Goal: Task Accomplishment & Management: Manage account settings

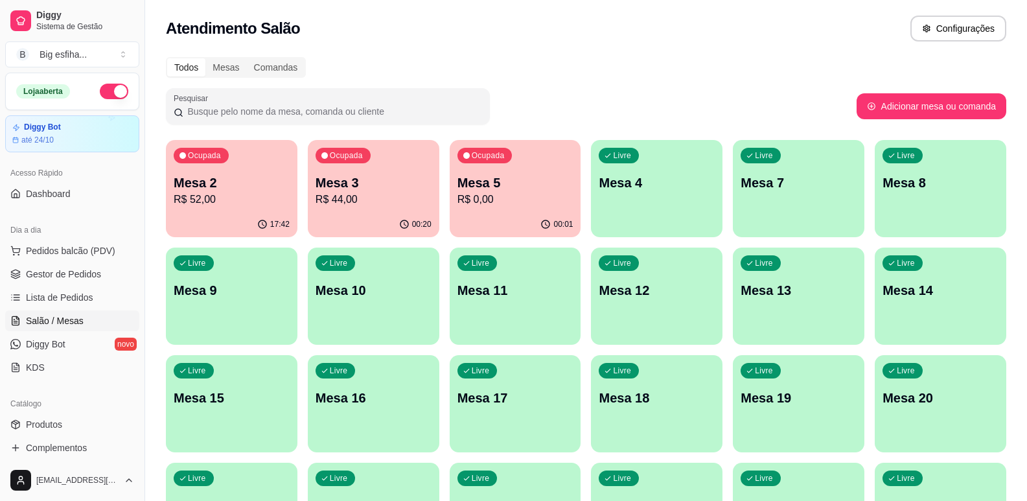
click at [229, 187] on p "Mesa 2" at bounding box center [232, 183] width 116 height 18
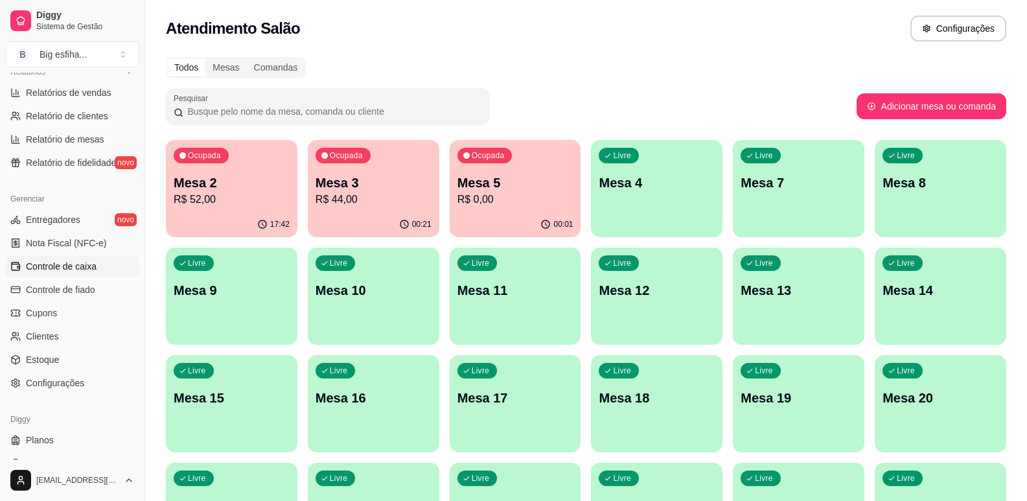
scroll to position [432, 0]
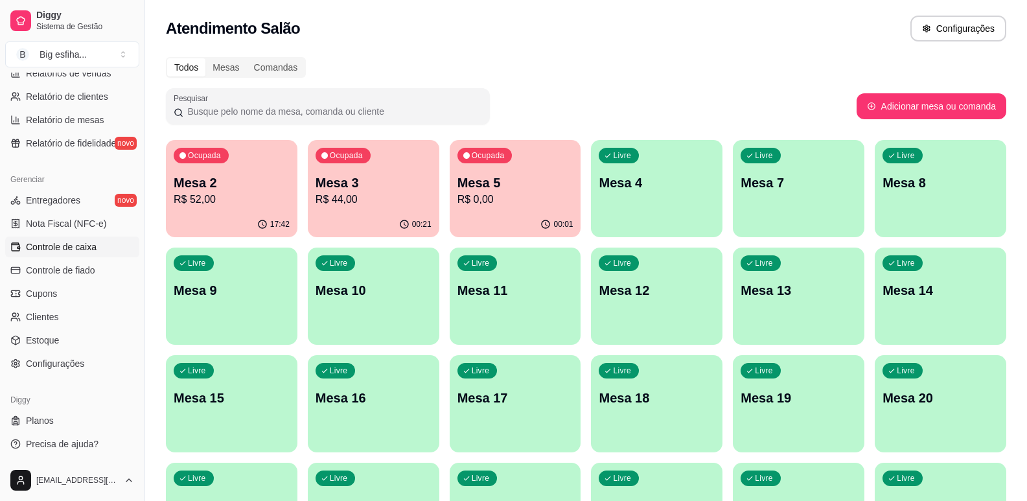
click at [94, 241] on span "Controle de caixa" at bounding box center [61, 246] width 71 height 13
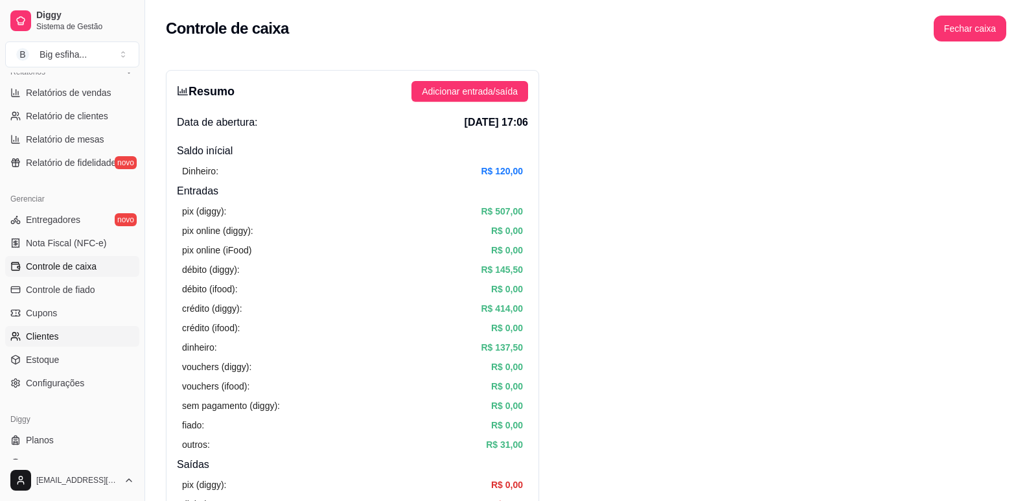
scroll to position [432, 0]
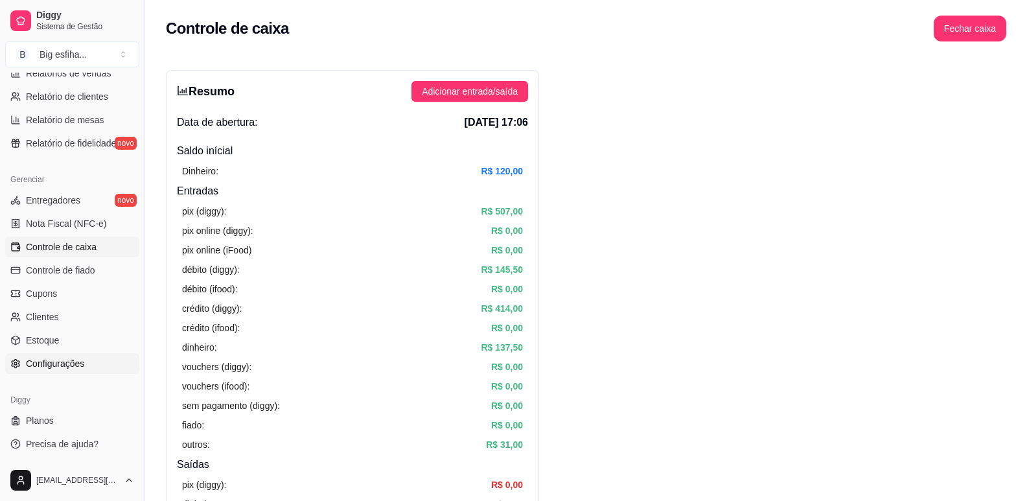
click at [80, 365] on span "Configurações" at bounding box center [55, 363] width 58 height 13
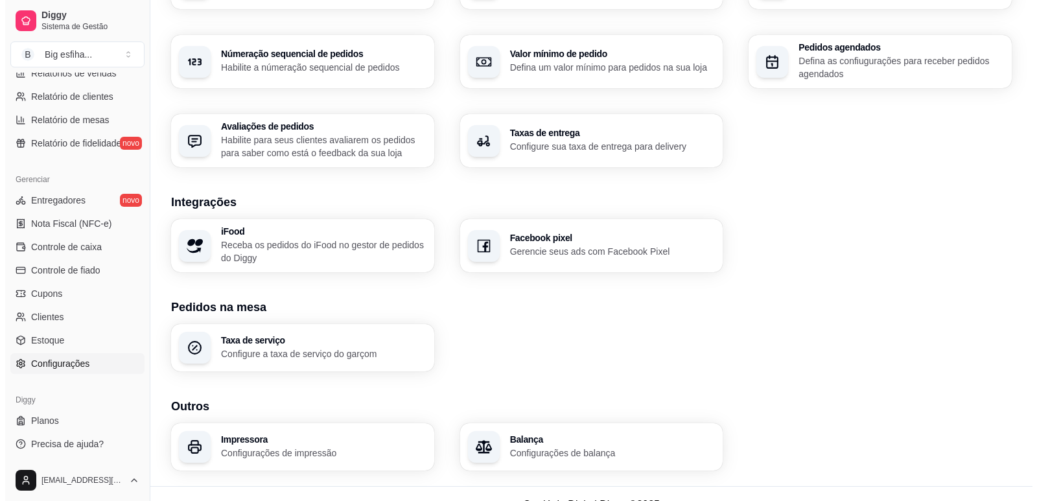
scroll to position [407, 0]
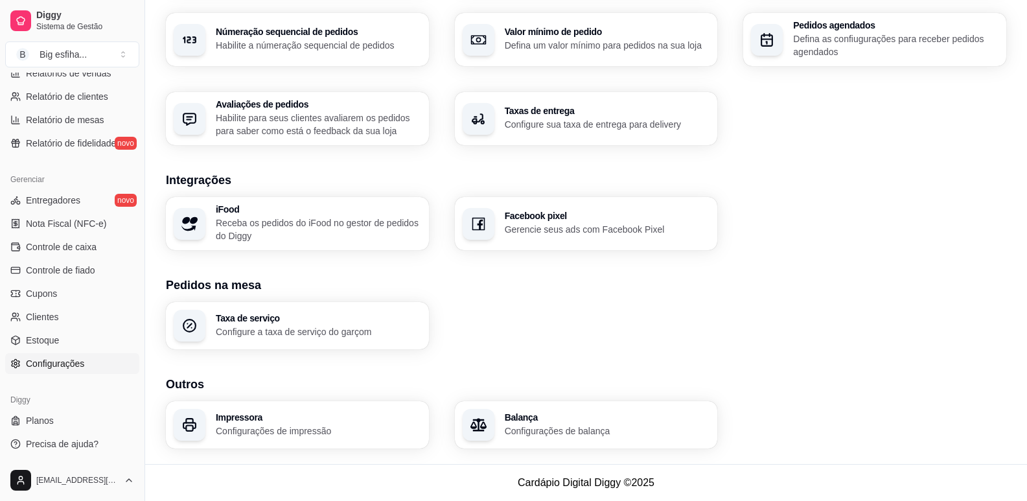
click at [320, 424] on p "Configurações de impressão" at bounding box center [318, 430] width 205 height 13
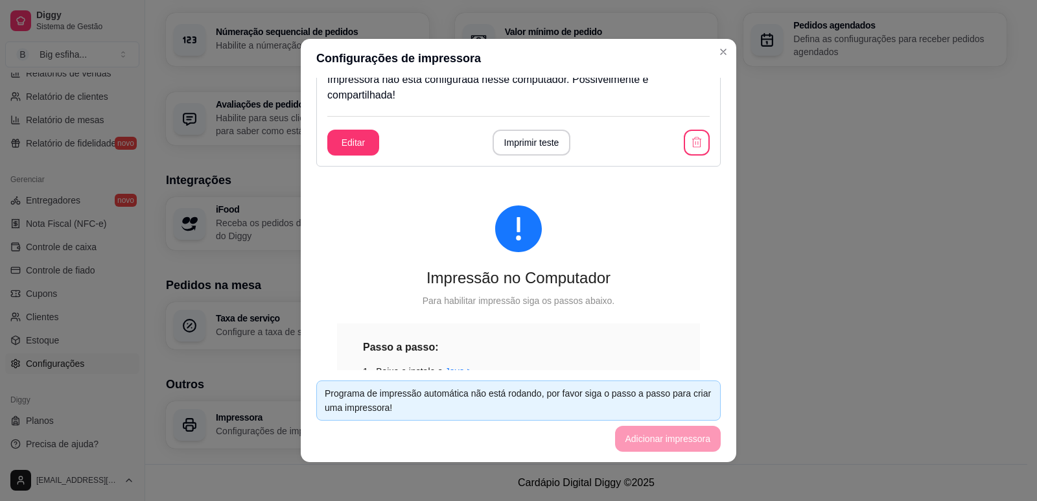
scroll to position [0, 0]
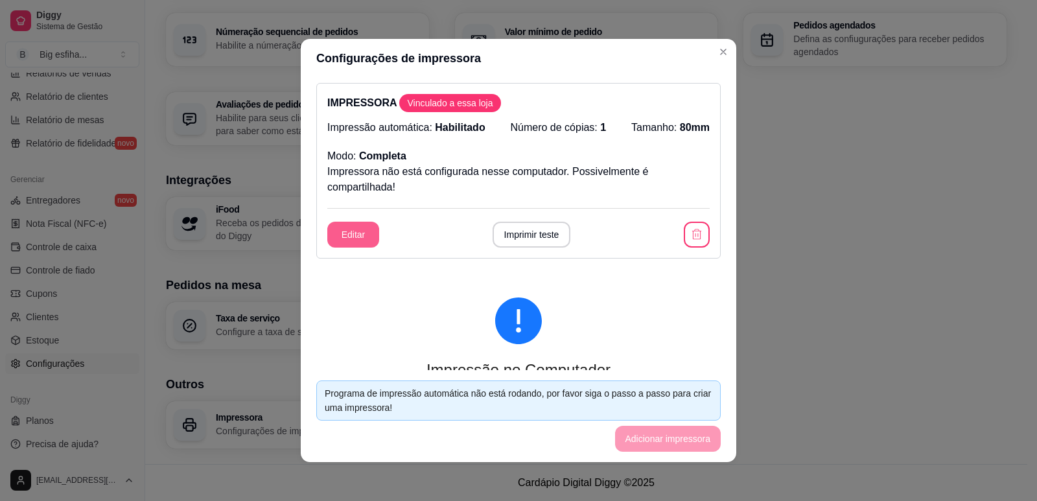
click at [343, 232] on button "Editar" at bounding box center [353, 235] width 52 height 26
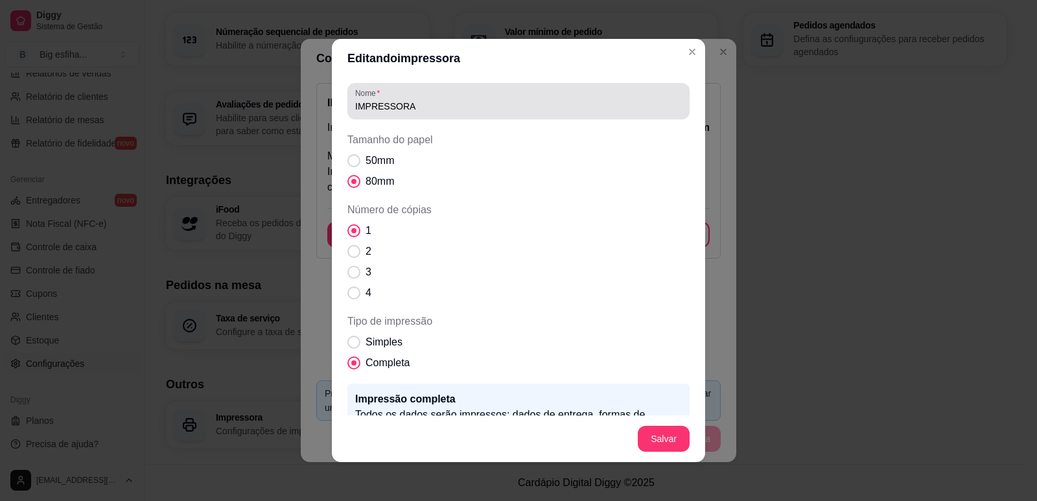
click at [601, 102] on input "IMPRESSORA" at bounding box center [518, 106] width 327 height 13
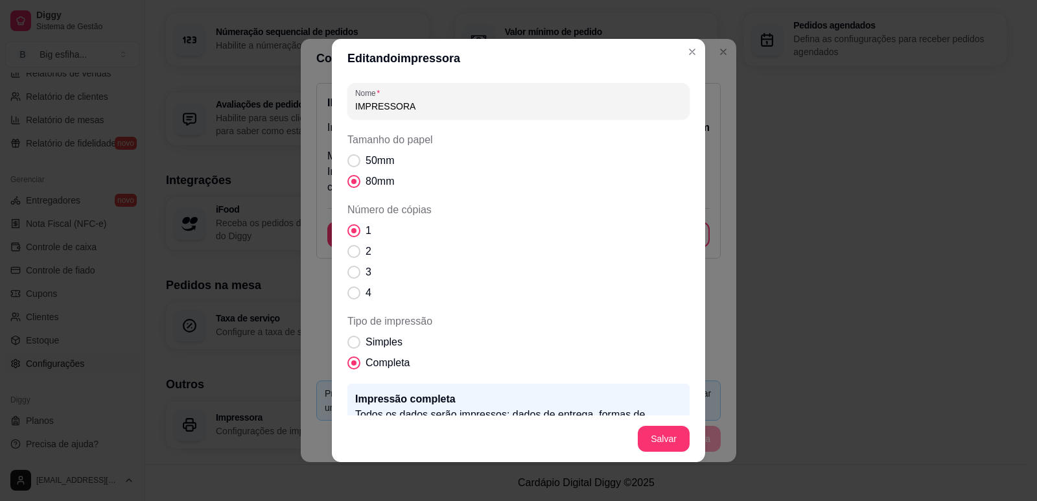
click at [601, 101] on input "IMPRESSORA" at bounding box center [518, 106] width 327 height 13
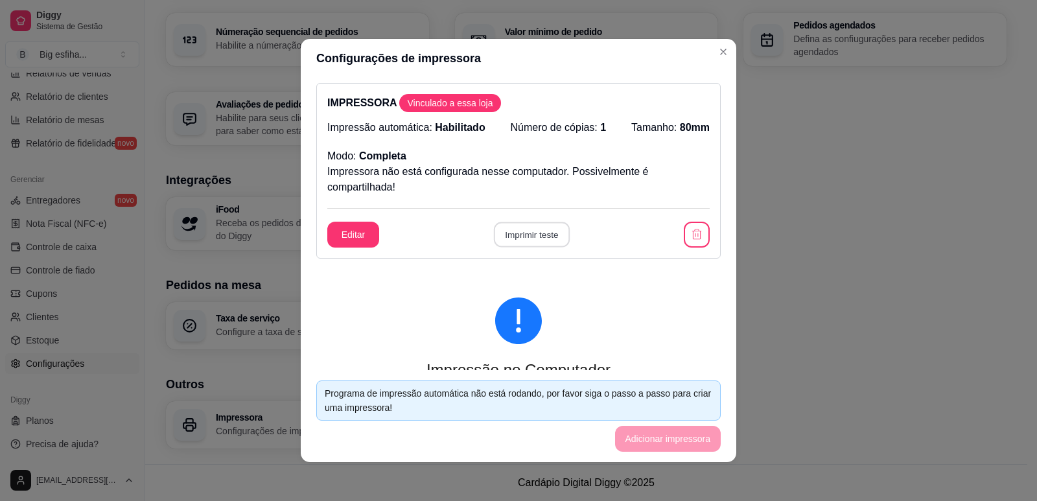
click at [546, 240] on button "Imprimir teste" at bounding box center [531, 234] width 76 height 25
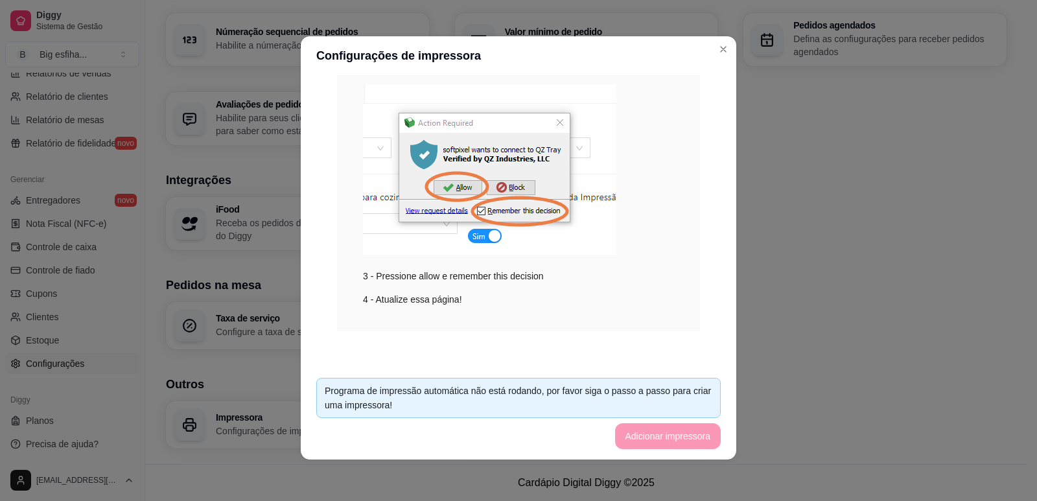
scroll to position [286, 0]
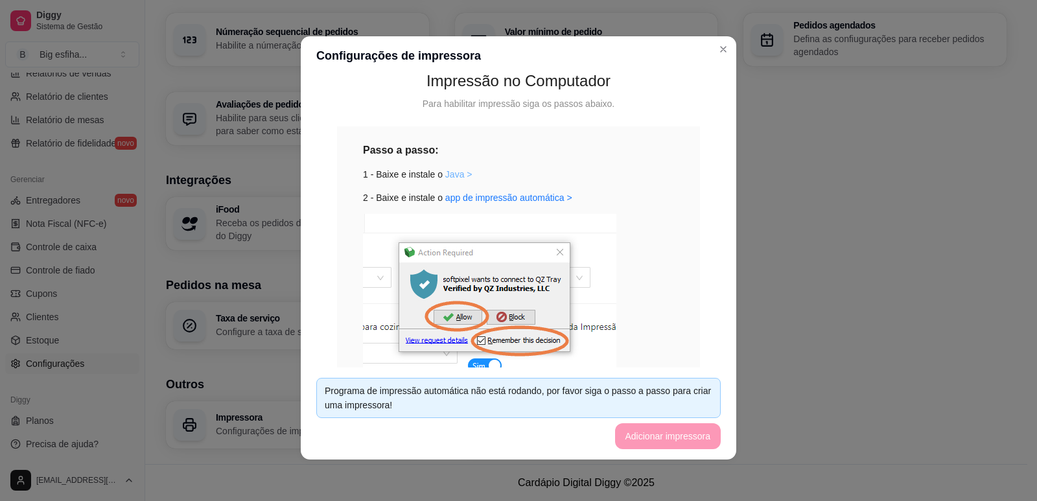
click at [446, 174] on link "Java >" at bounding box center [458, 174] width 27 height 10
click at [476, 197] on link "app de impressão automática >" at bounding box center [508, 197] width 127 height 10
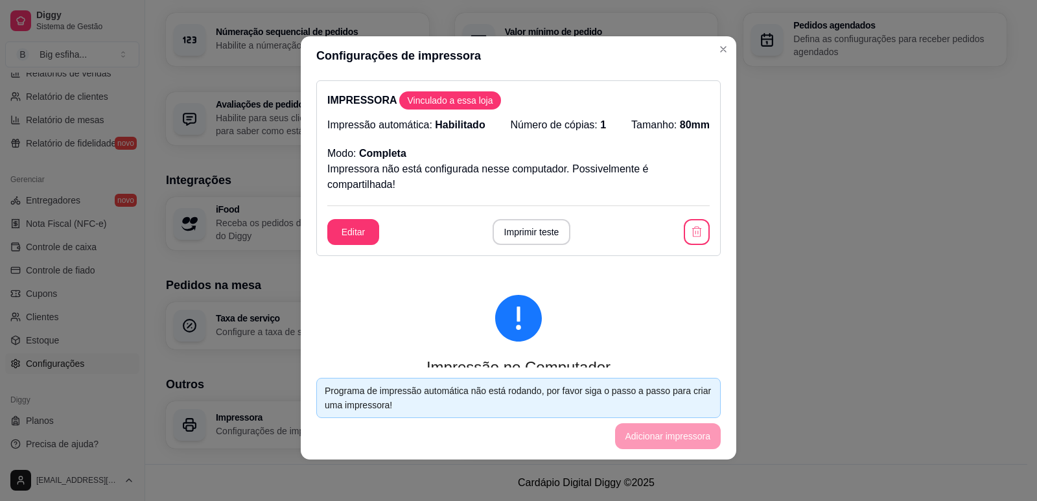
scroll to position [0, 0]
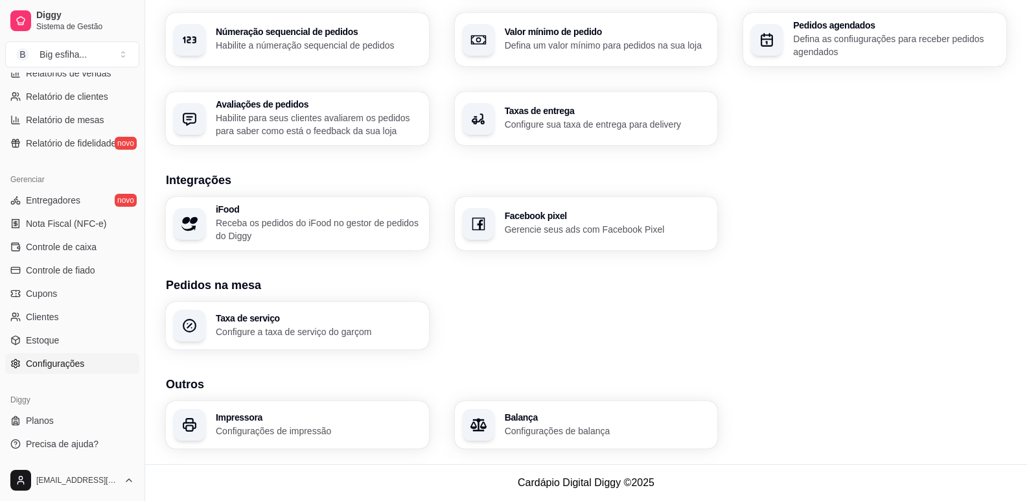
click at [268, 418] on h3 "Impressora" at bounding box center [318, 417] width 205 height 9
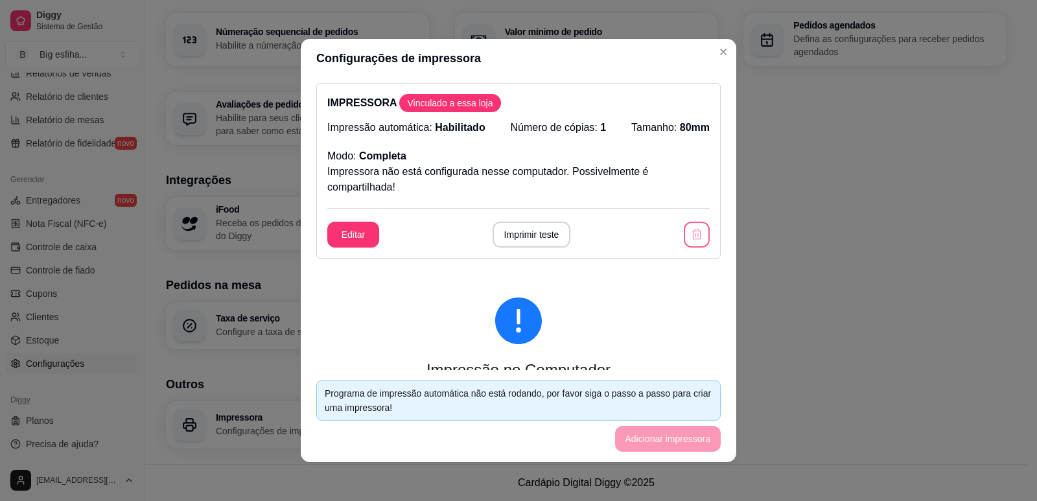
click at [692, 237] on icon "button" at bounding box center [697, 234] width 10 height 10
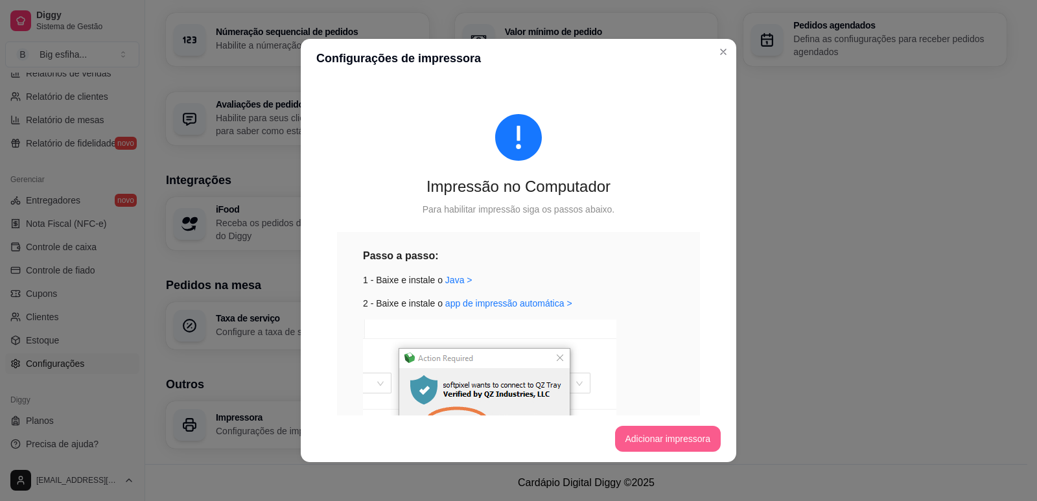
click at [638, 449] on button "Adicionar impressora" at bounding box center [668, 439] width 106 height 26
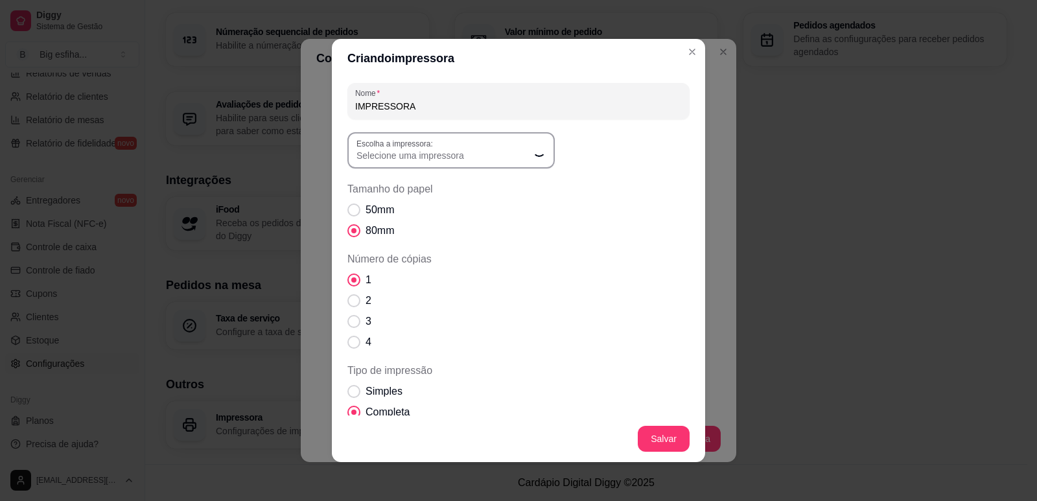
click at [481, 147] on div "Selecione uma impressora" at bounding box center [443, 150] width 174 height 23
